Goal: Check status: Check status

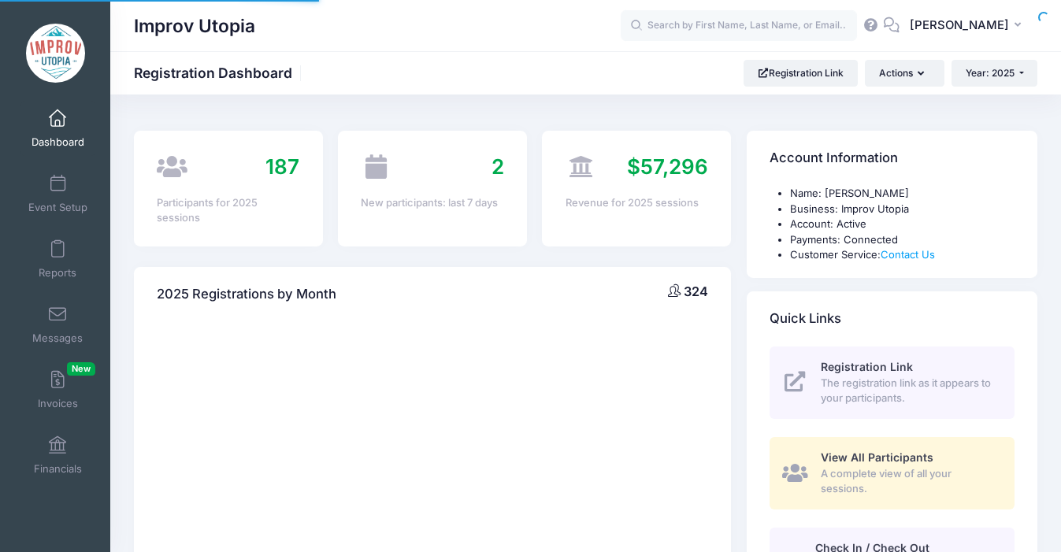
select select
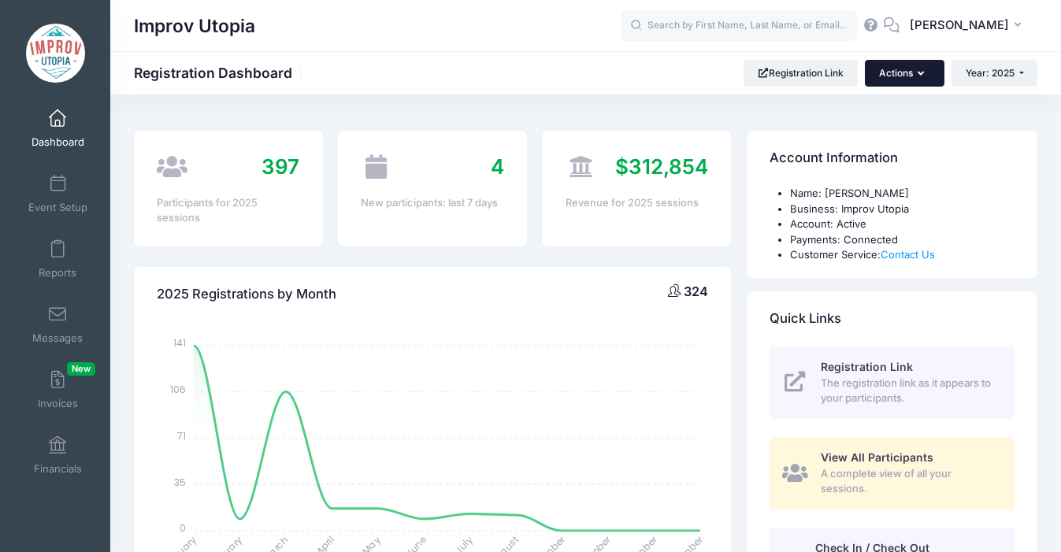
click at [909, 76] on button "Actions" at bounding box center [904, 73] width 79 height 27
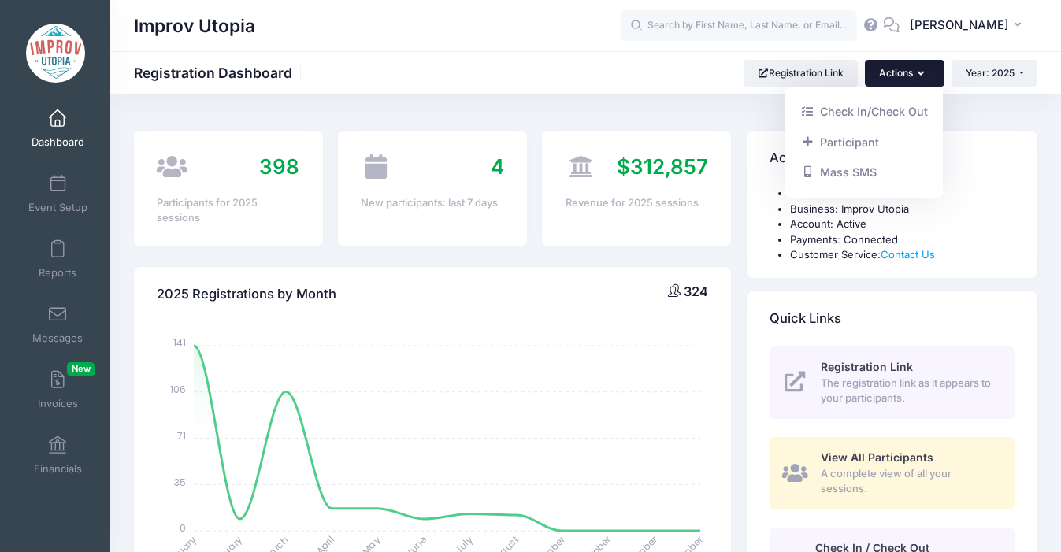
click at [909, 76] on button "Actions" at bounding box center [904, 73] width 79 height 27
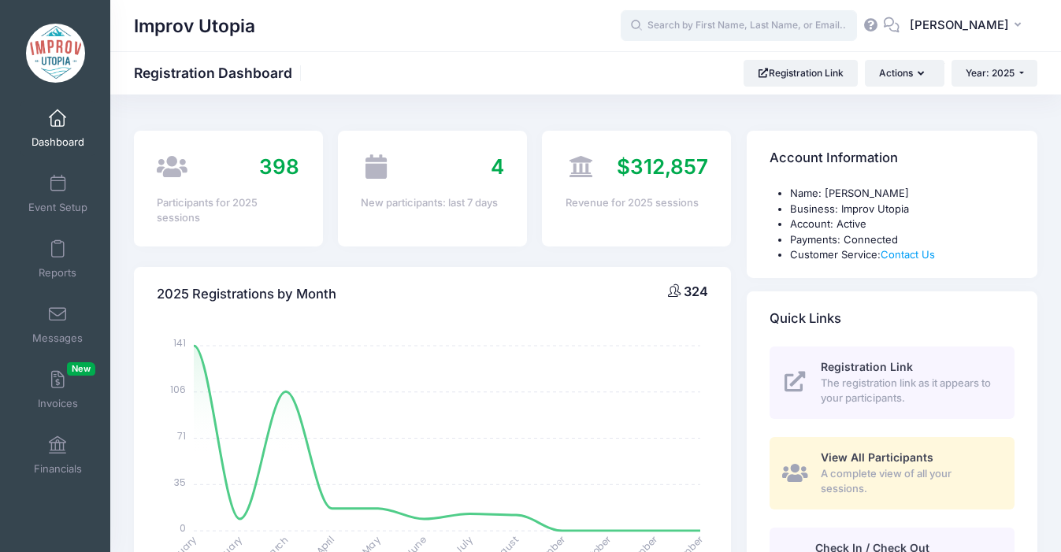
click at [768, 38] on input "text" at bounding box center [739, 26] width 236 height 32
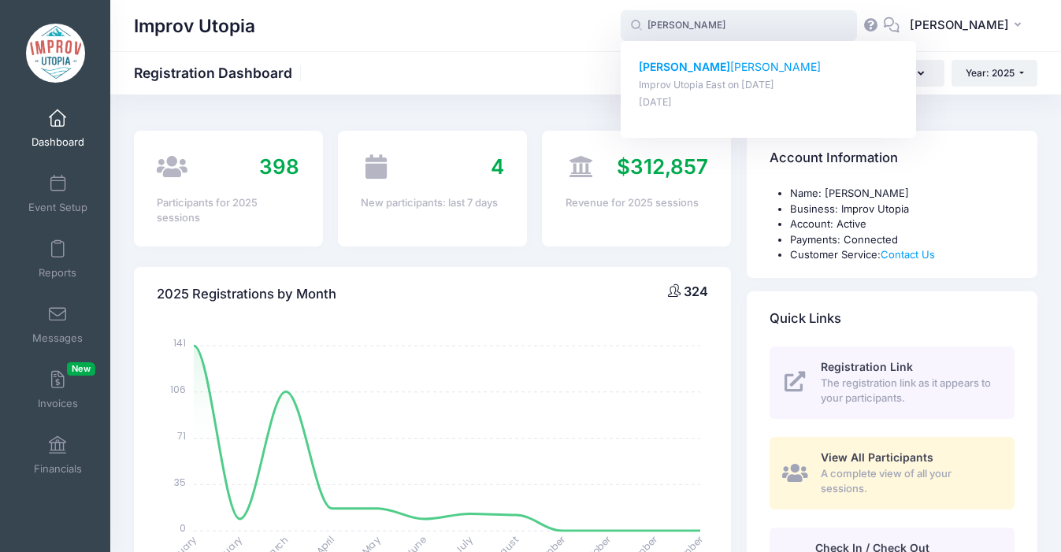
click at [704, 68] on p "Geoff Taylor" at bounding box center [769, 67] width 260 height 17
type input "Geoff Taylor (Improv Utopia East, Aug-29, 2025)"
